Goal: Find specific page/section: Find specific page/section

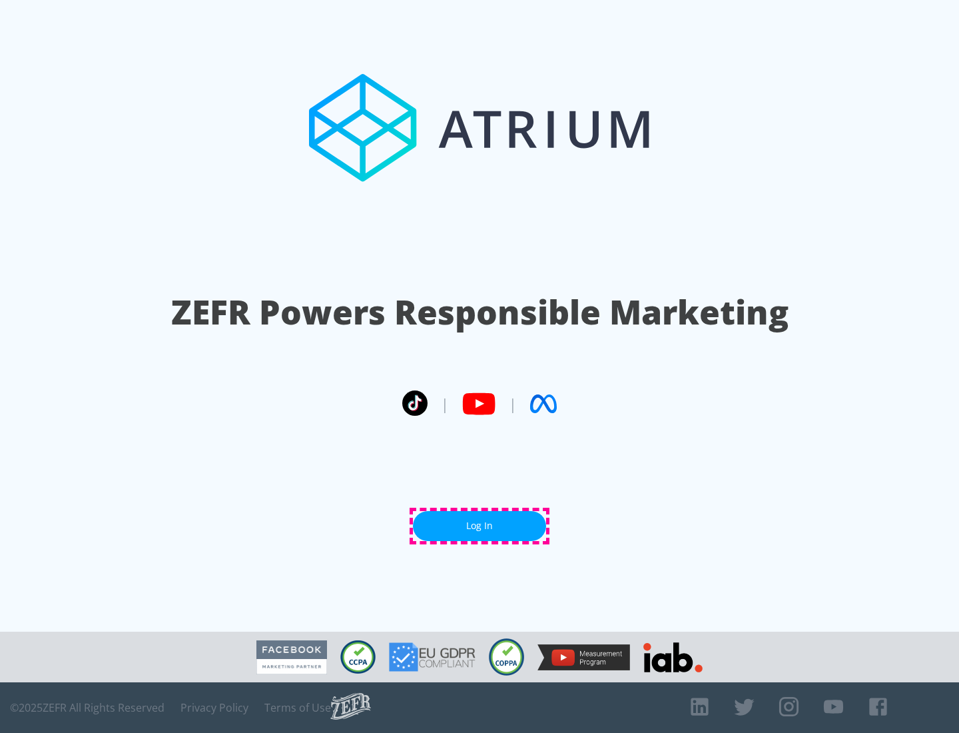
click at [480, 526] on link "Log In" at bounding box center [479, 526] width 133 height 30
